Goal: Task Accomplishment & Management: Use online tool/utility

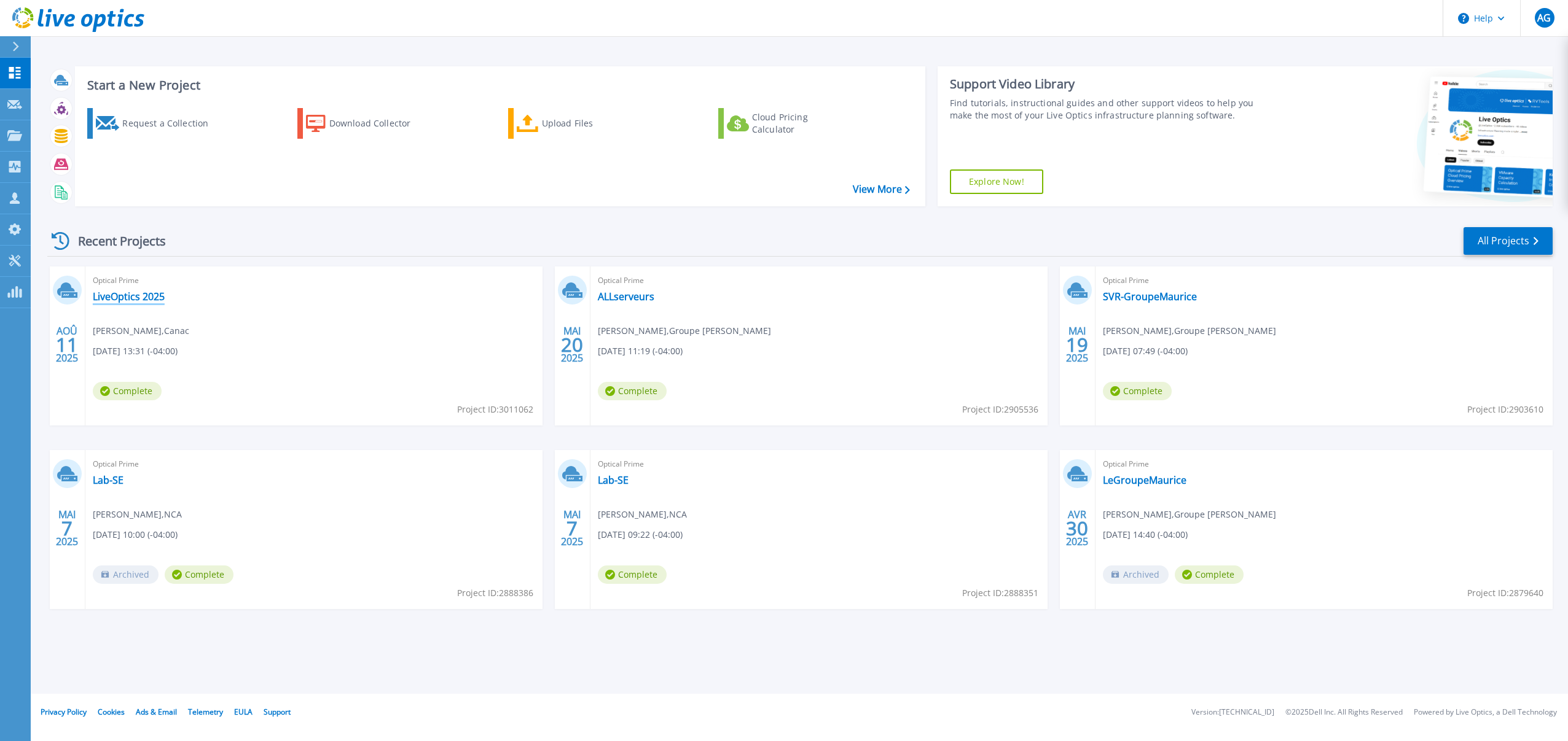
click at [122, 299] on link "LiveOptics 2025" at bounding box center [129, 296] width 72 height 12
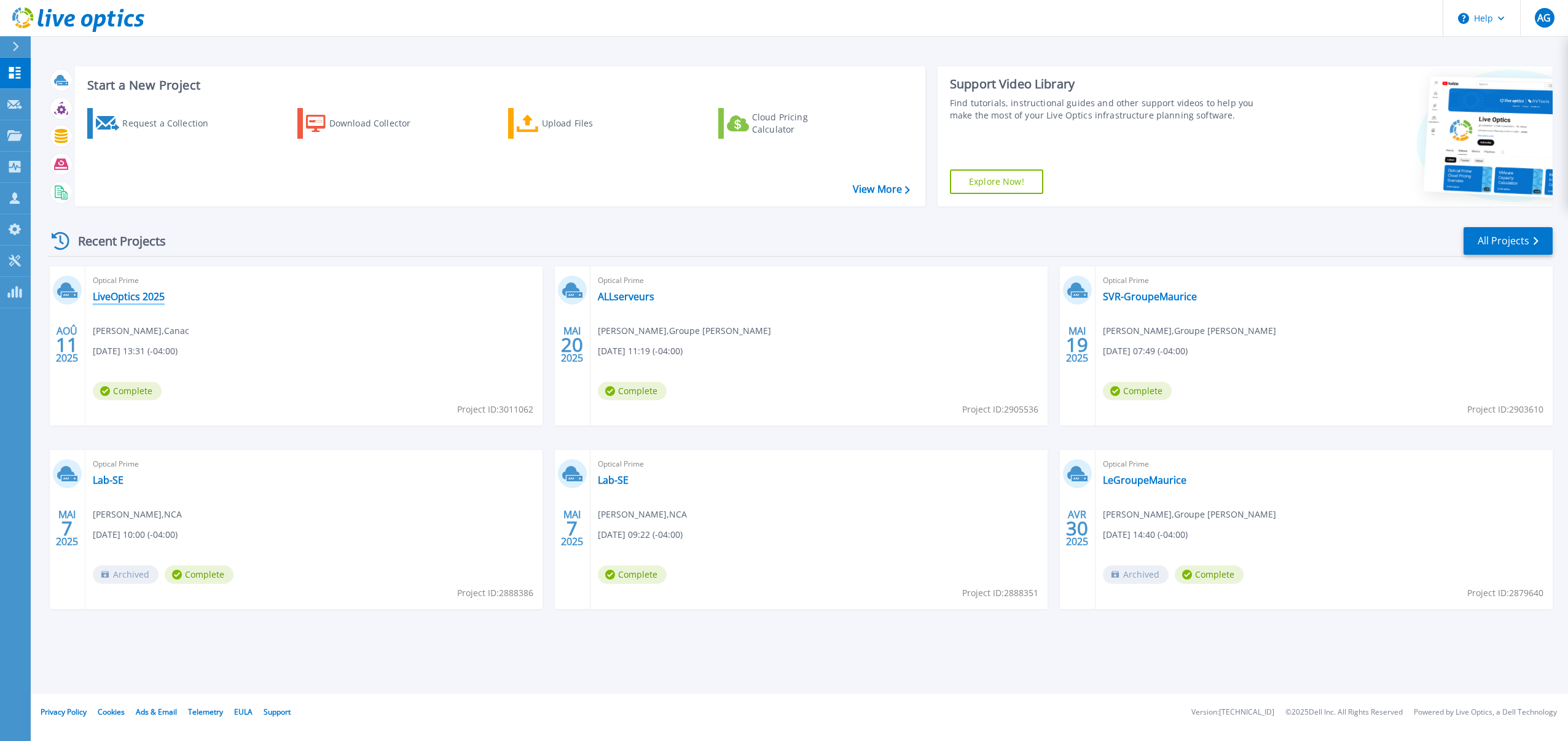
click at [117, 297] on link "LiveOptics 2025" at bounding box center [129, 296] width 72 height 12
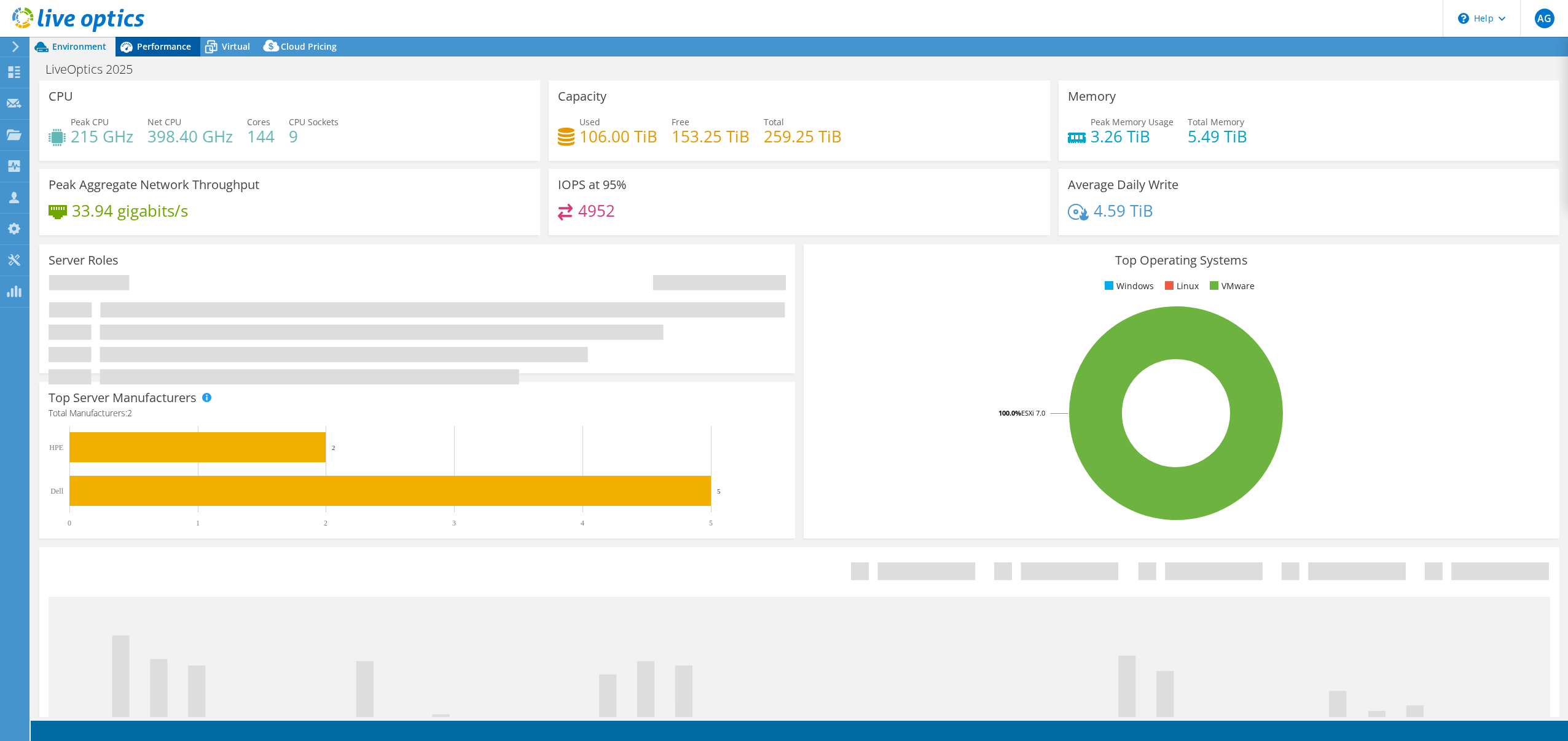
click at [169, 45] on span "Performance" at bounding box center [164, 46] width 54 height 12
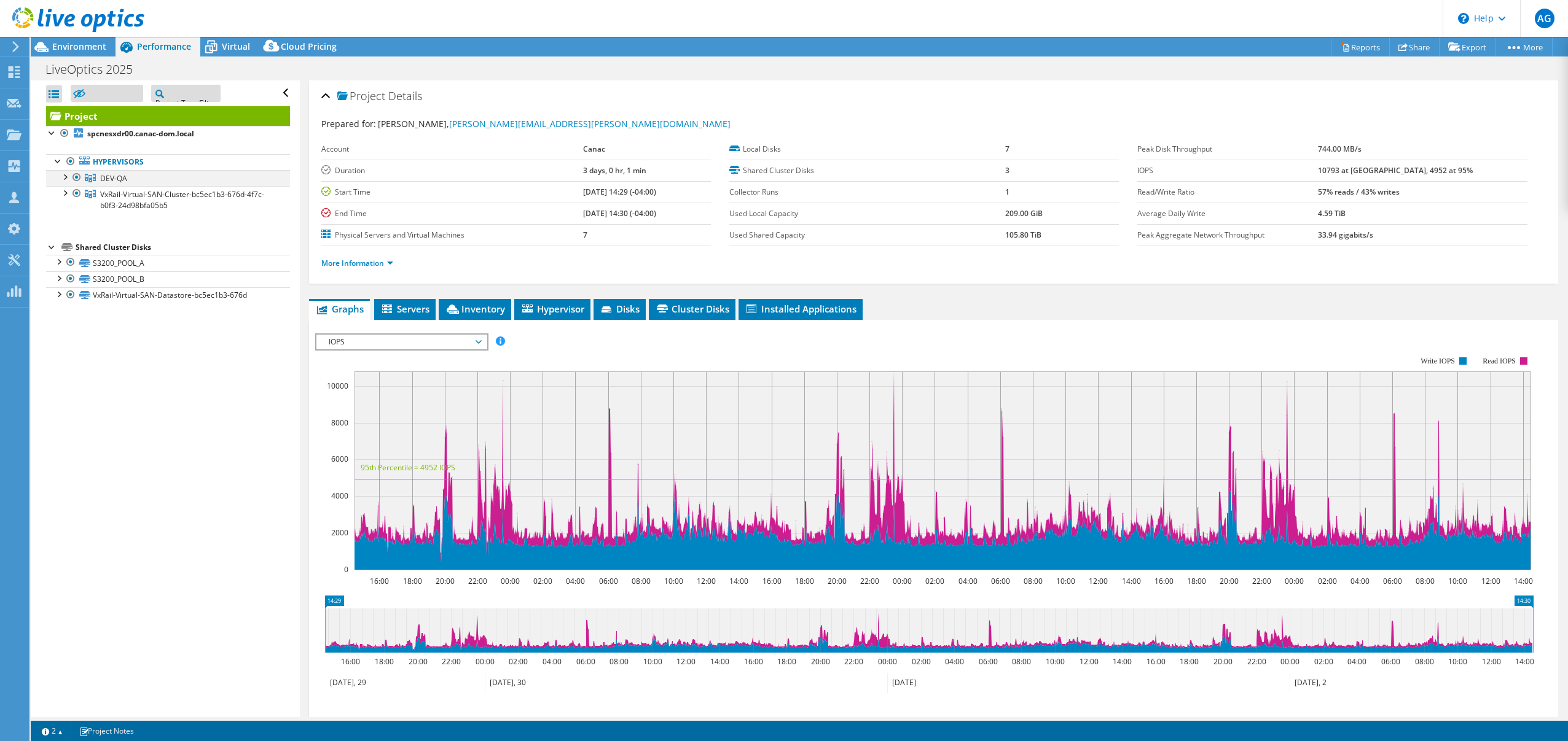
click at [65, 176] on div at bounding box center [64, 176] width 12 height 12
click at [66, 175] on div at bounding box center [64, 176] width 12 height 12
click at [64, 191] on div at bounding box center [64, 192] width 12 height 12
select select "USD"
click at [71, 191] on div at bounding box center [77, 193] width 12 height 15
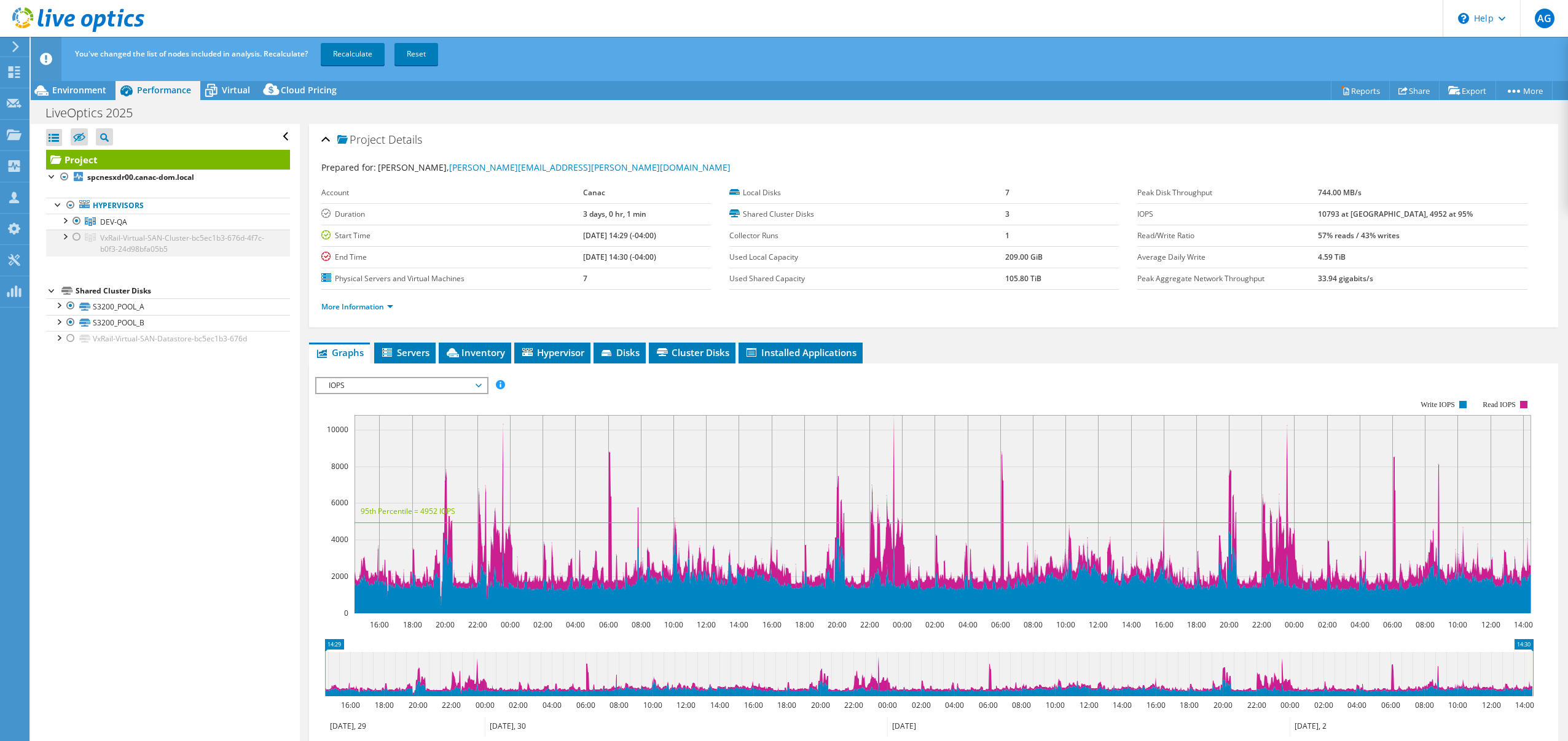
click at [76, 238] on div at bounding box center [77, 237] width 12 height 15
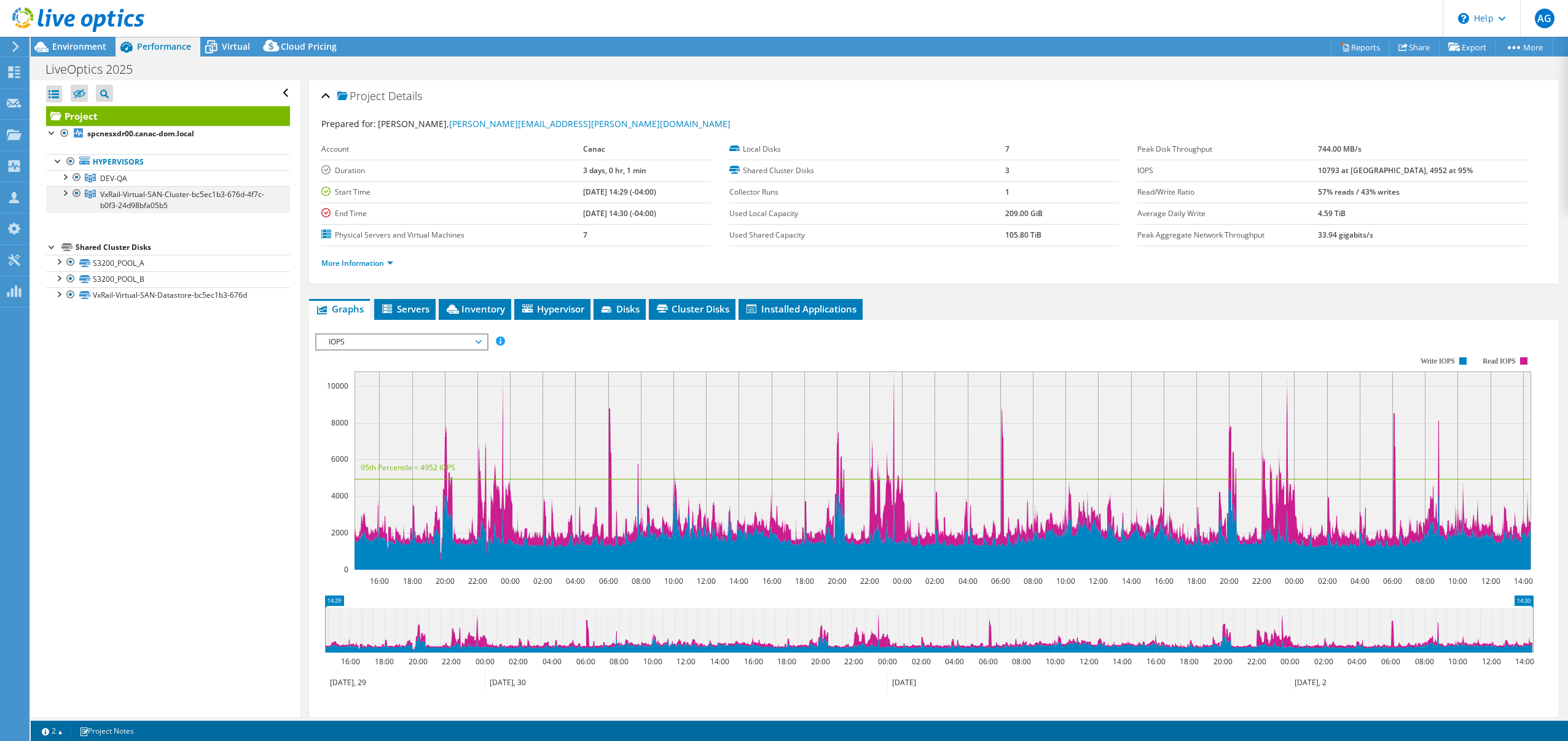
click at [65, 195] on div at bounding box center [64, 192] width 12 height 12
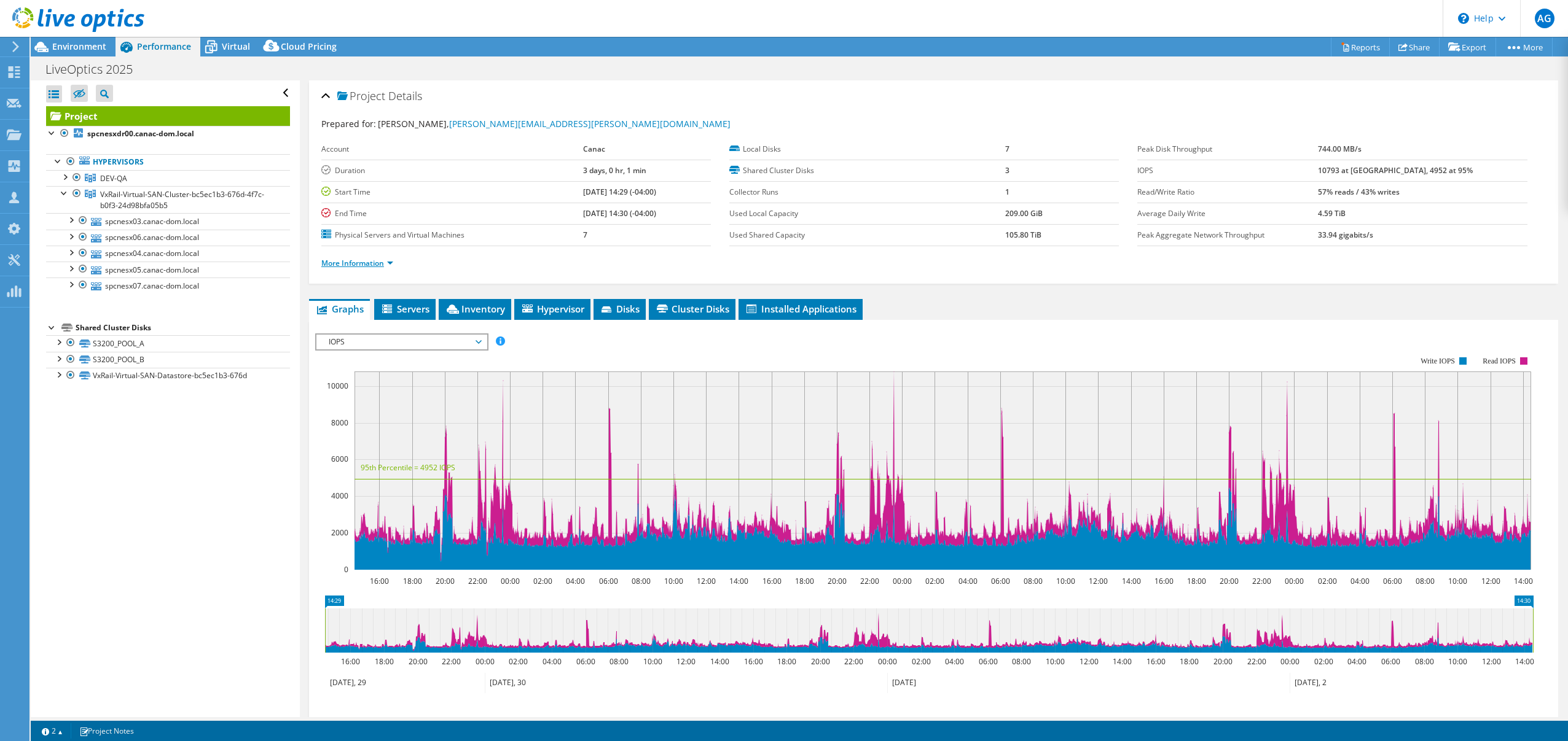
click at [369, 267] on link "More Information" at bounding box center [357, 263] width 72 height 10
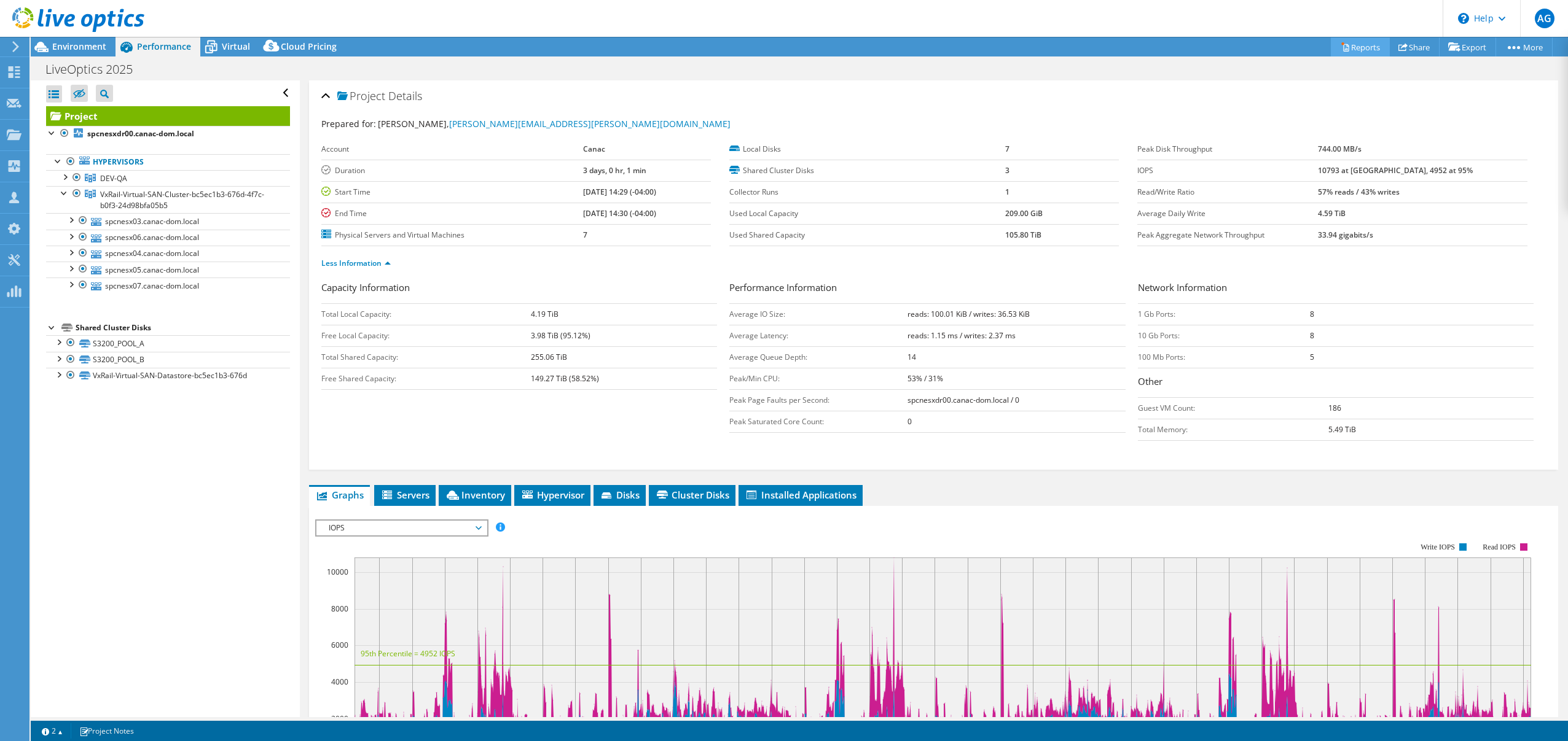
click at [1340, 53] on link "Reports" at bounding box center [1360, 46] width 59 height 19
